Goal: Communication & Community: Answer question/provide support

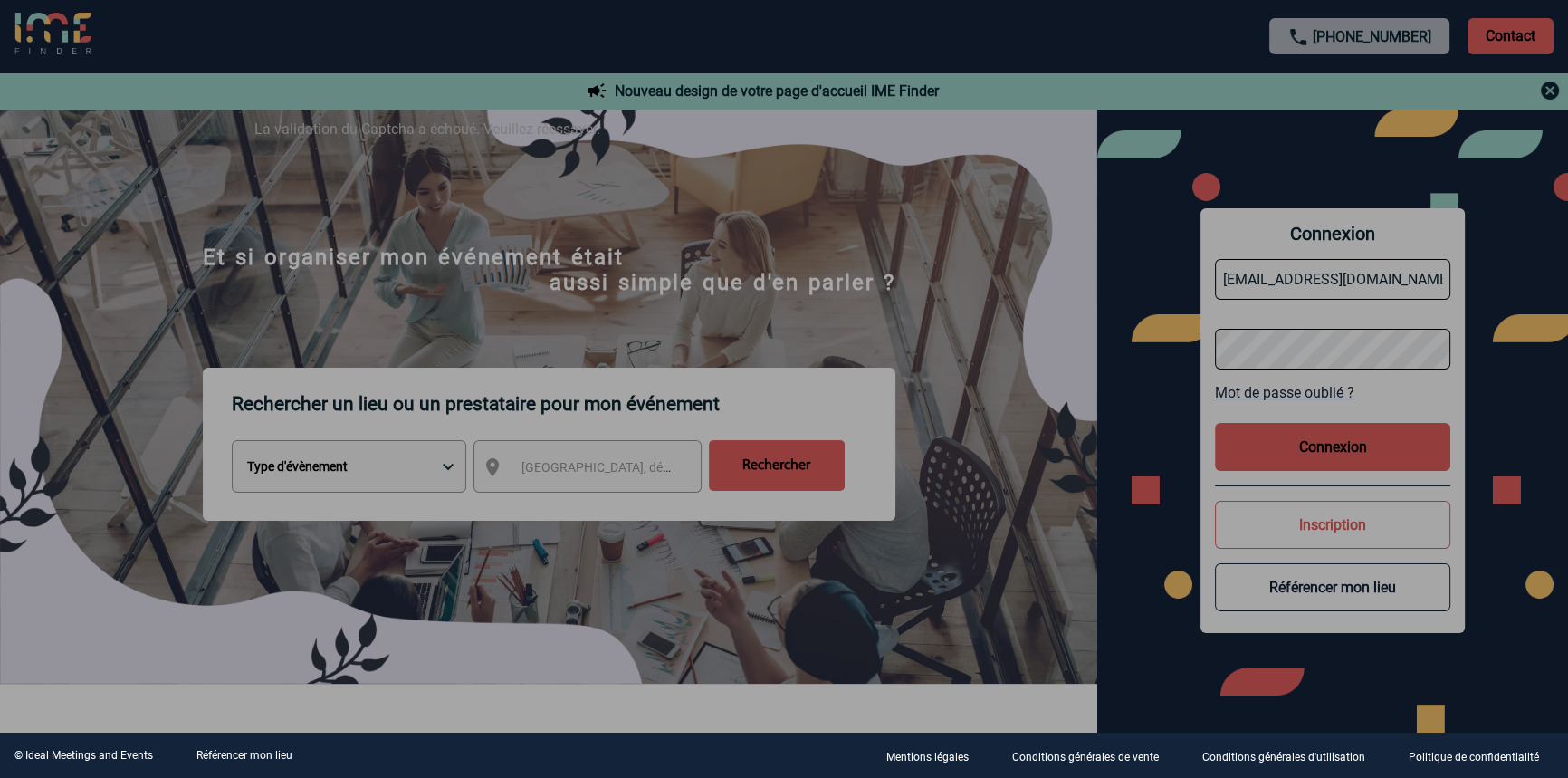
click at [730, 220] on div at bounding box center [784, 389] width 1568 height 778
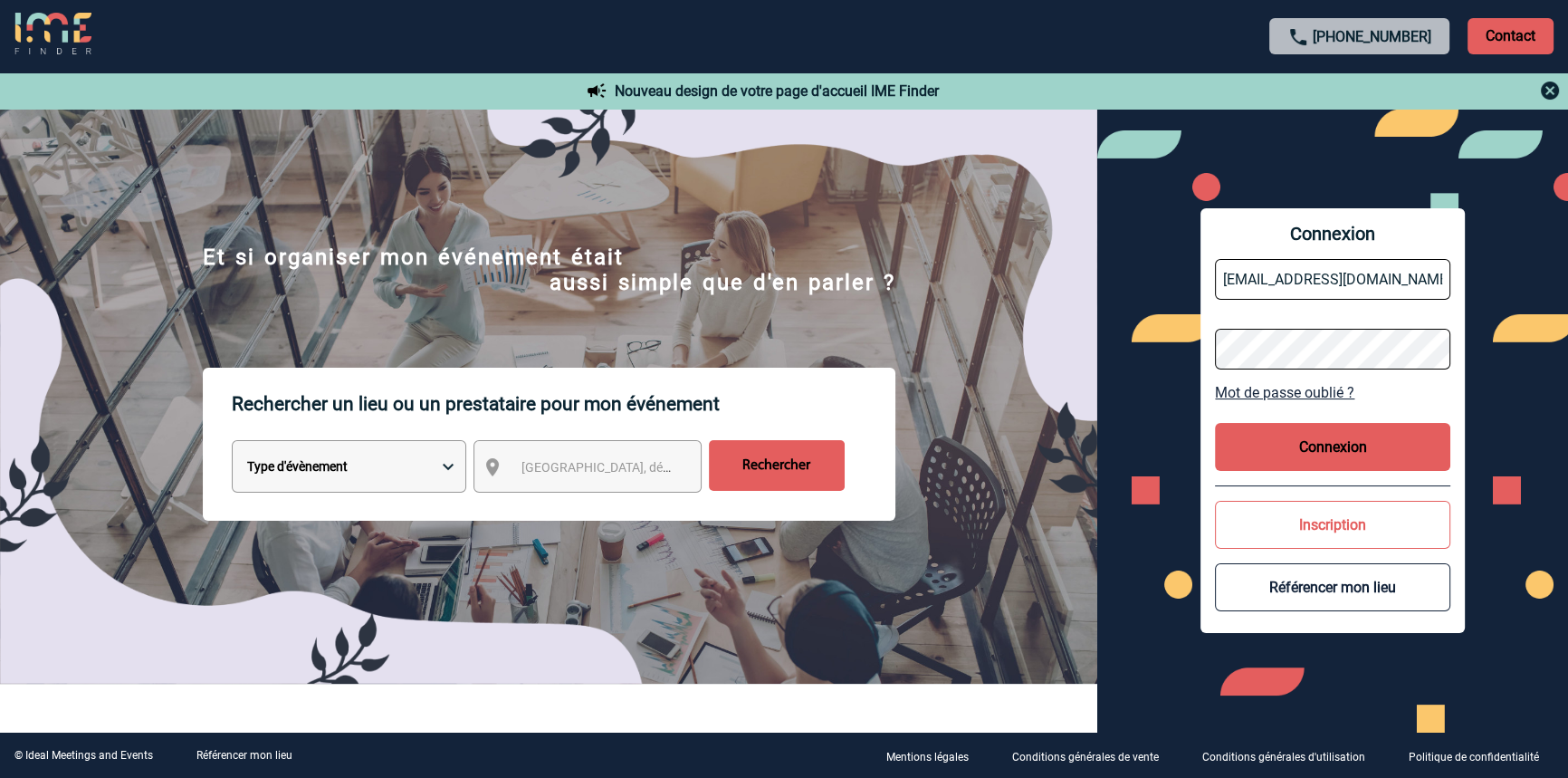
click at [1265, 449] on button "Connexion" at bounding box center [1332, 446] width 236 height 48
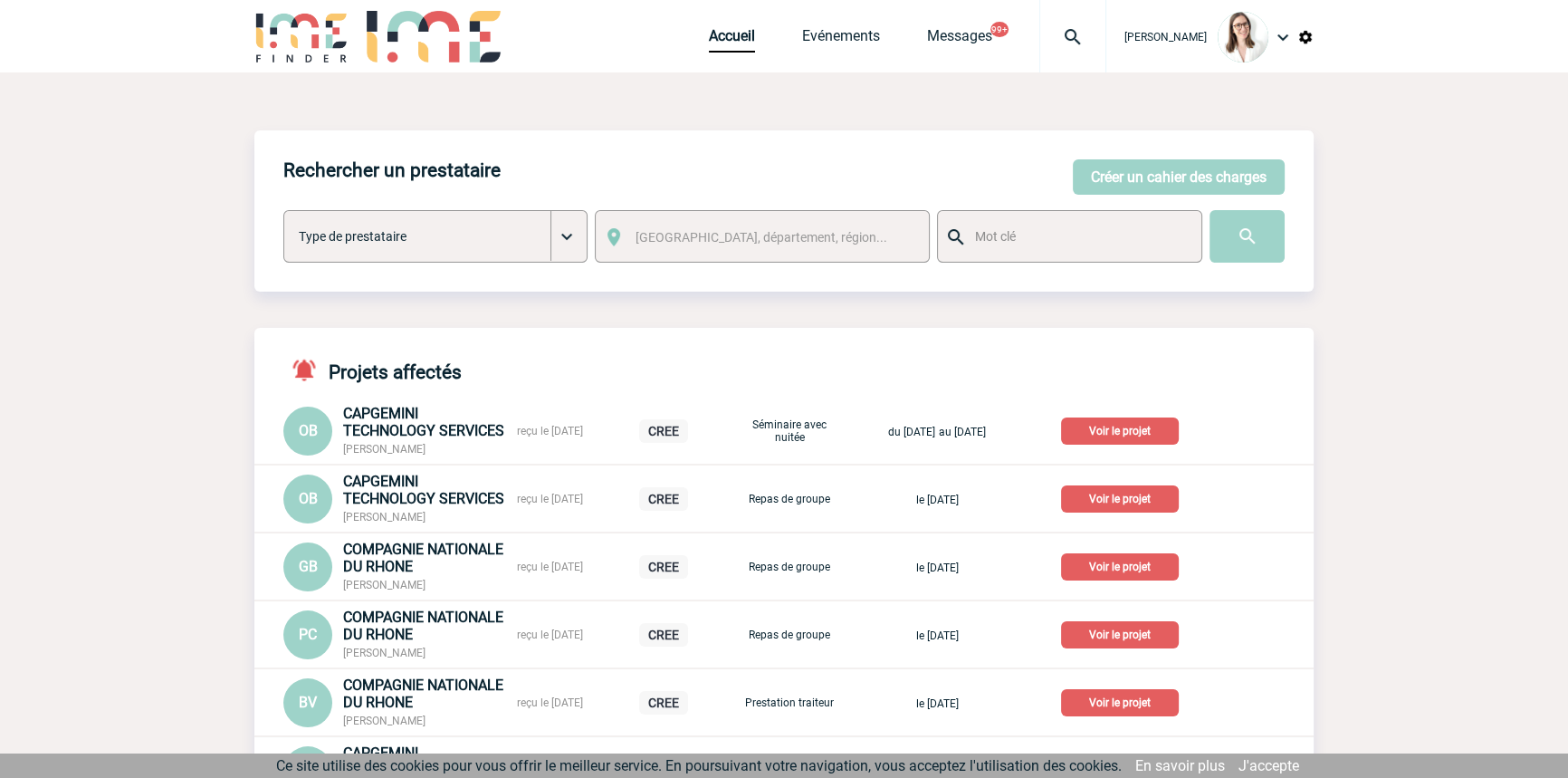
click at [1040, 37] on img at bounding box center [1072, 37] width 65 height 21
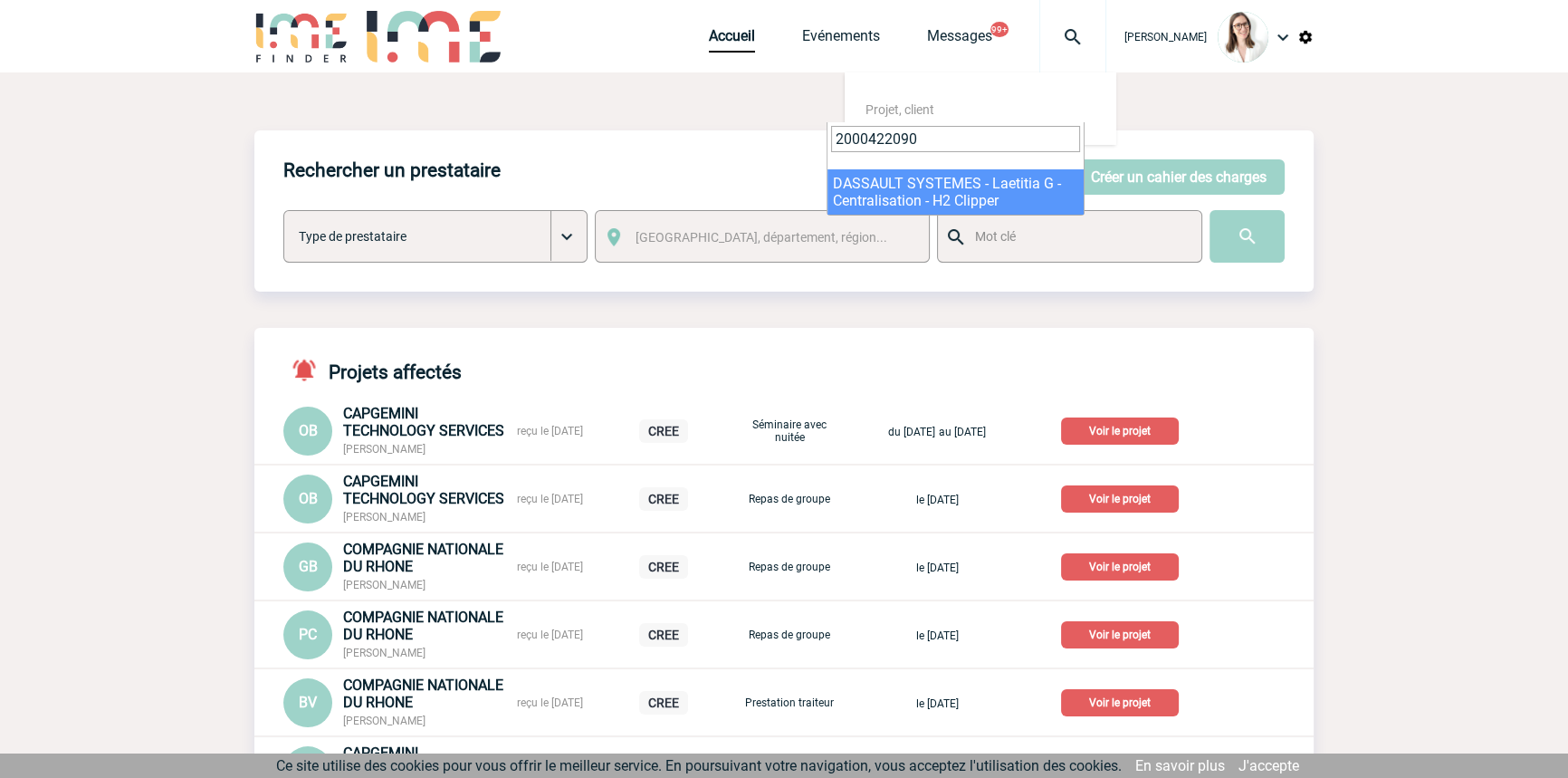
type input "2000422090"
select select "21591"
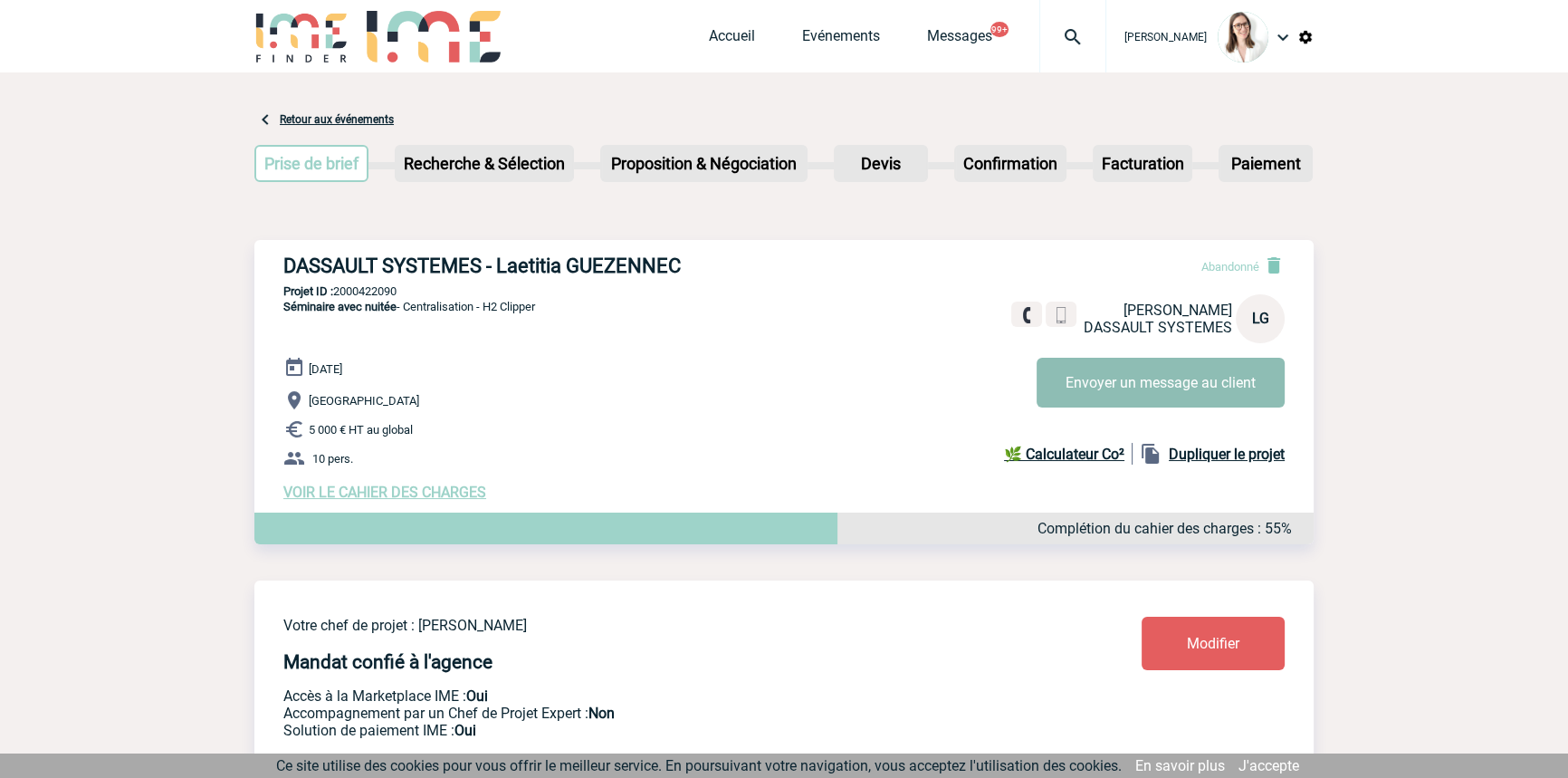
click at [1098, 370] on button "Envoyer un message au client" at bounding box center [1161, 382] width 248 height 49
click at [1040, 34] on div at bounding box center [1072, 36] width 67 height 73
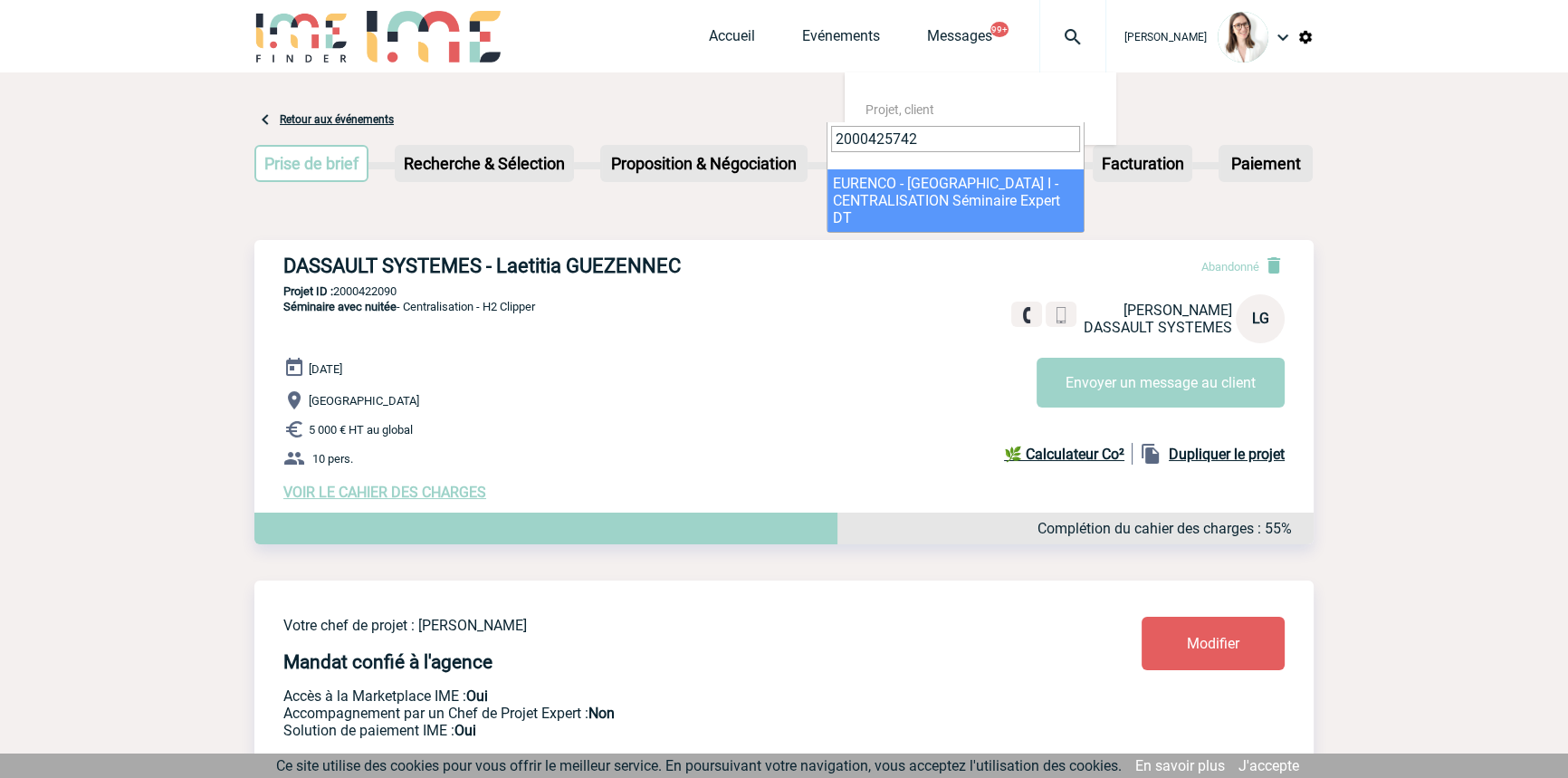
type input "2000425742"
select select "25243"
